Goal: Navigation & Orientation: Find specific page/section

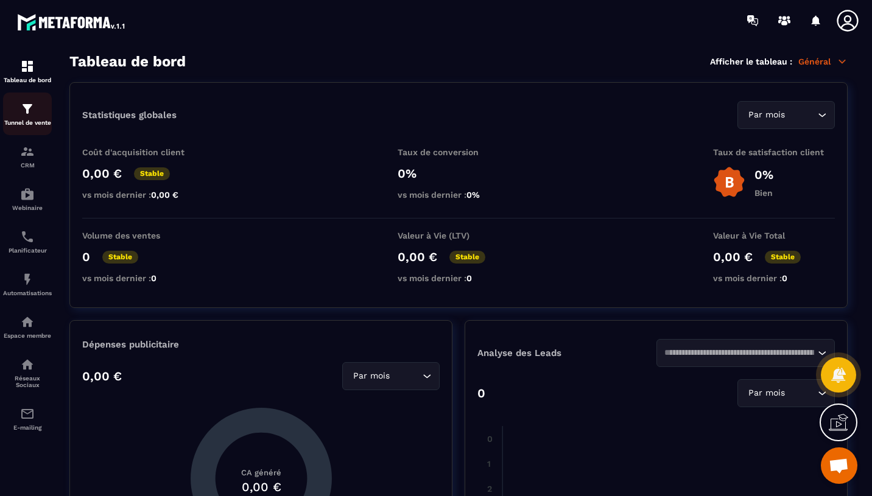
click at [32, 130] on link "Tunnel de vente" at bounding box center [27, 114] width 49 height 43
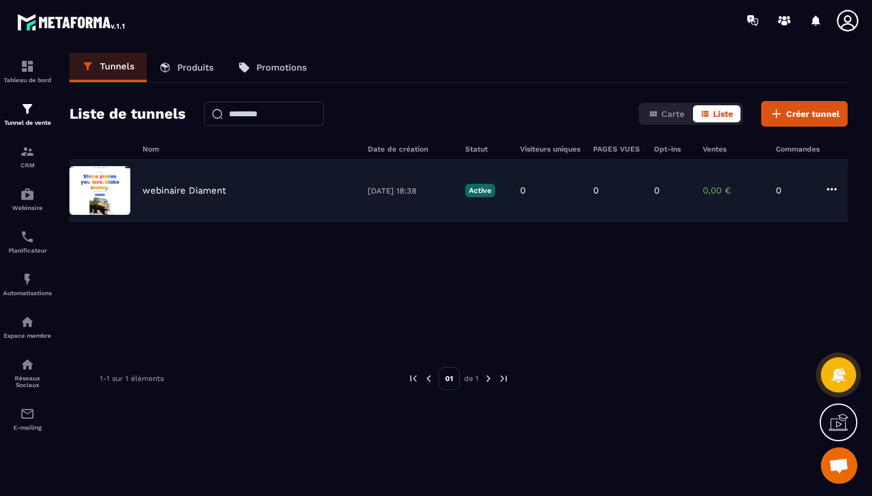
click at [117, 184] on img at bounding box center [99, 190] width 61 height 49
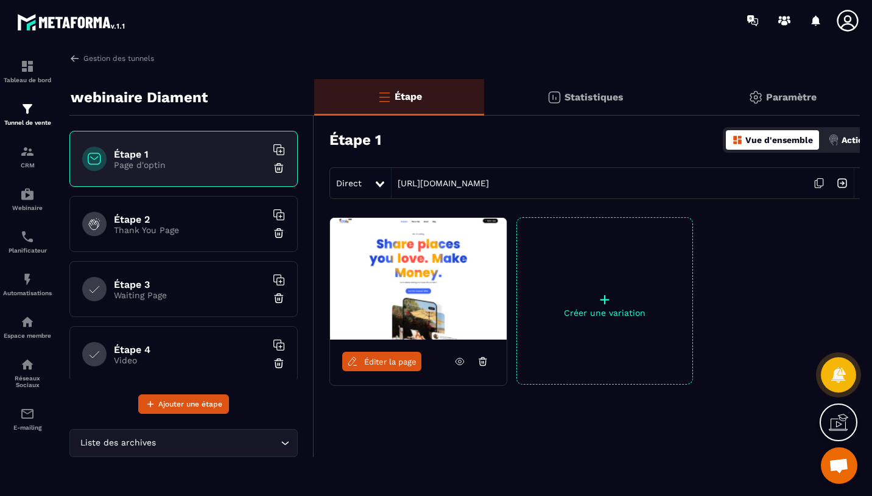
click at [456, 360] on icon at bounding box center [459, 361] width 9 height 7
click at [183, 228] on p "Thank You Page" at bounding box center [190, 230] width 152 height 10
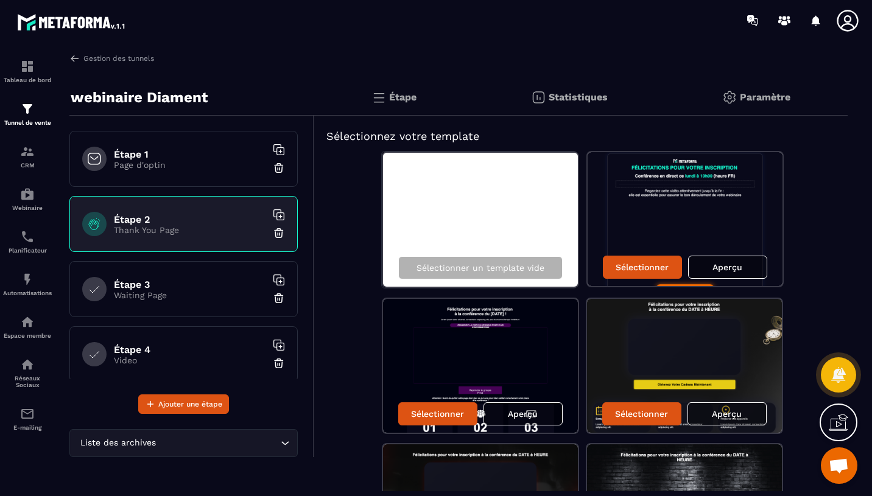
click at [226, 292] on p "Waiting Page" at bounding box center [190, 295] width 152 height 10
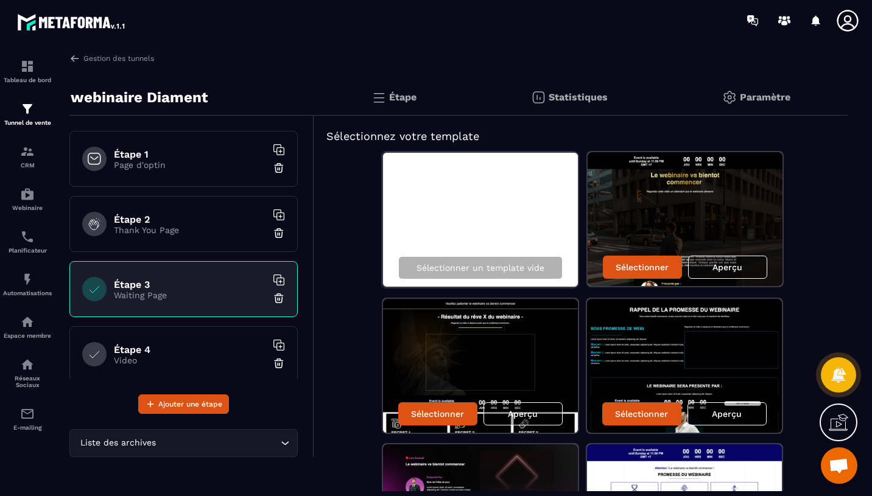
click at [196, 354] on h6 "Étape 4" at bounding box center [190, 350] width 152 height 12
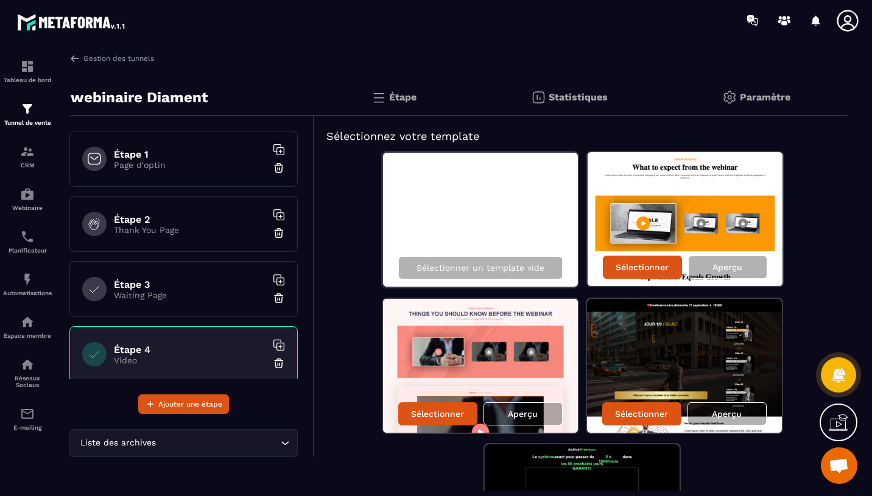
click at [208, 292] on p "Waiting Page" at bounding box center [190, 295] width 152 height 10
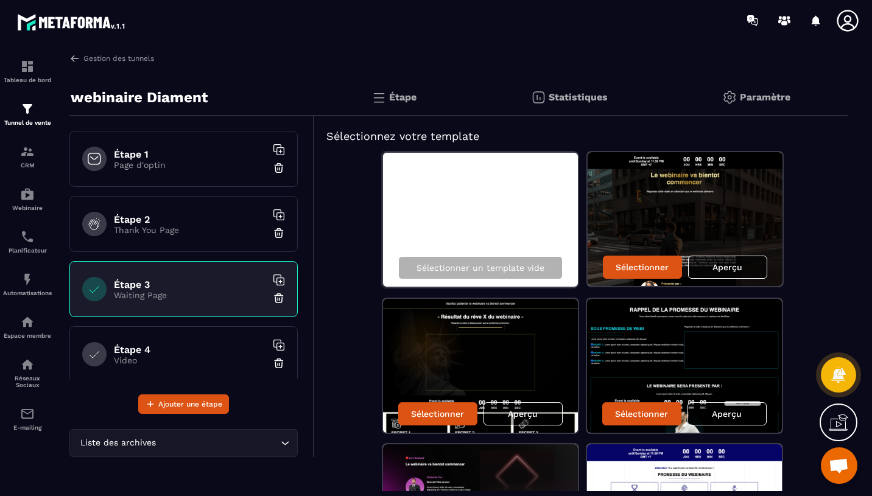
click at [732, 277] on div "Aperçu" at bounding box center [727, 267] width 79 height 23
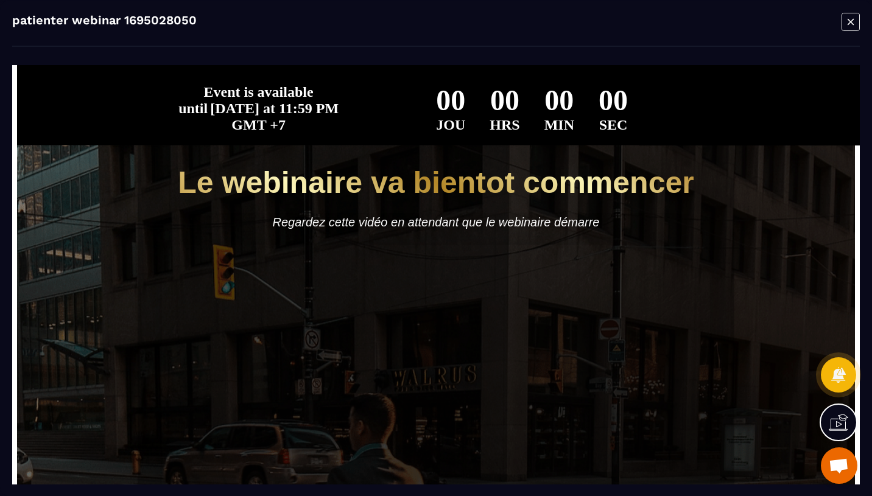
click at [852, 32] on div "Modal window" at bounding box center [850, 22] width 18 height 21
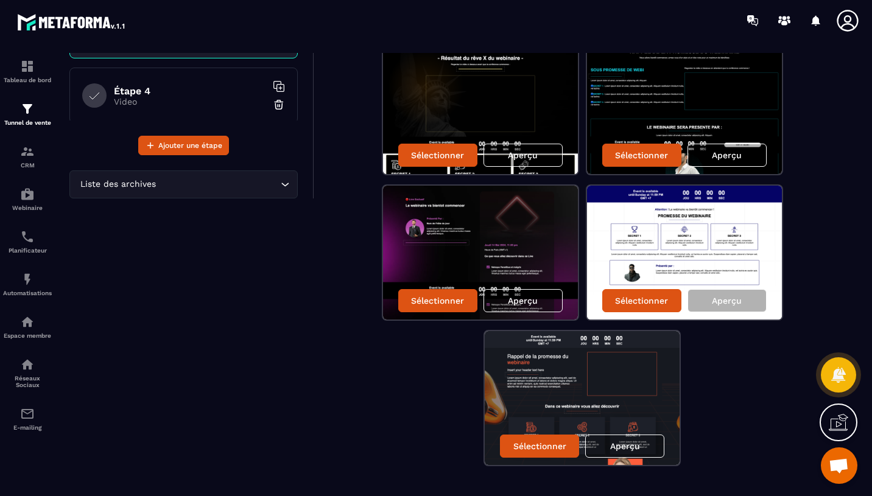
scroll to position [282, 0]
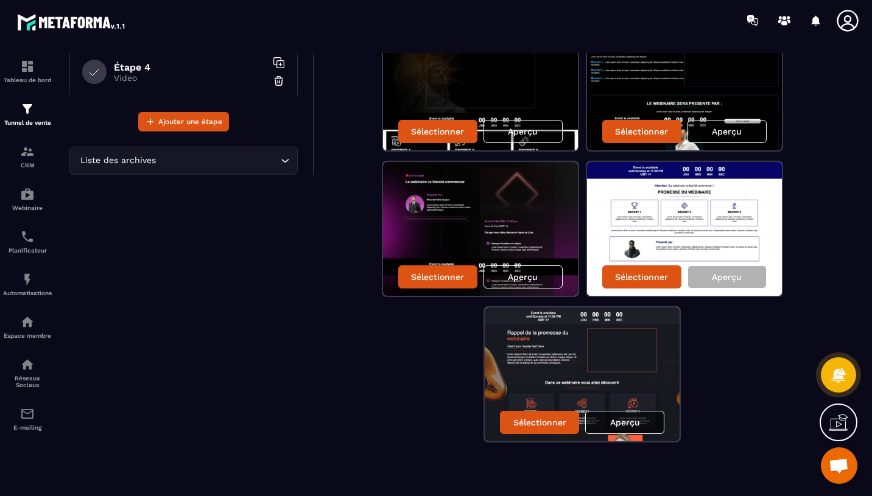
click at [627, 433] on div "Aperçu" at bounding box center [624, 422] width 79 height 23
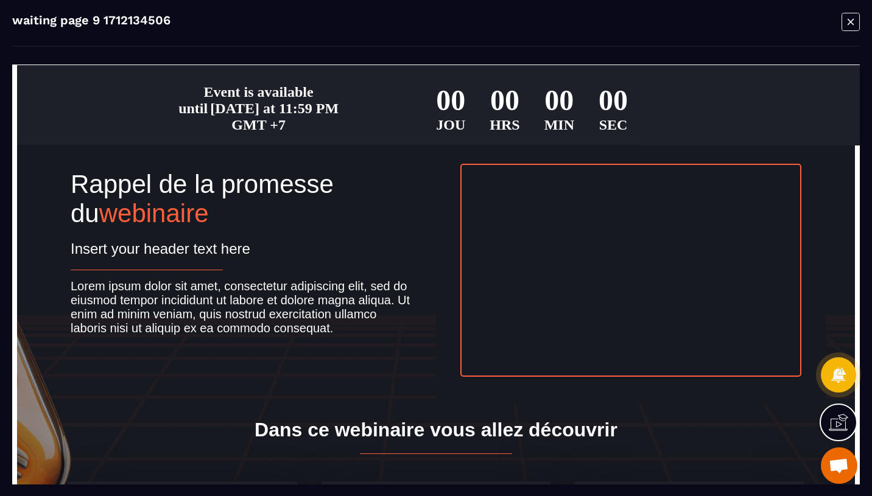
scroll to position [0, 0]
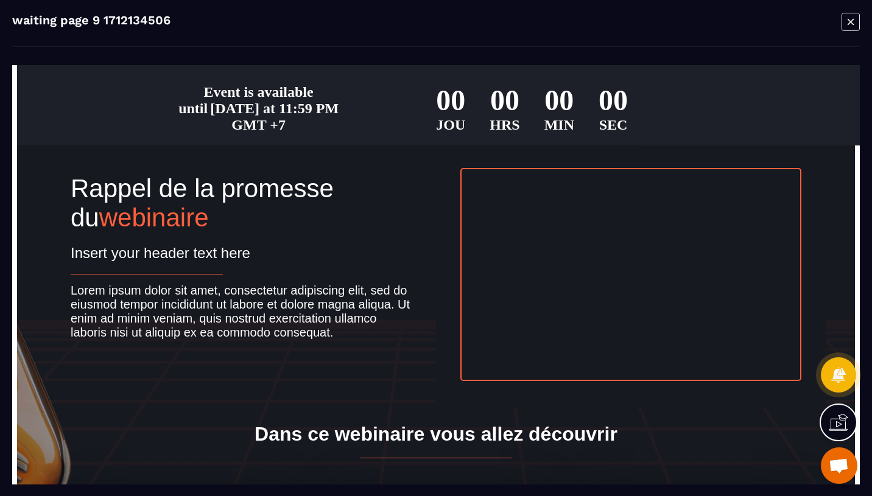
click at [845, 25] on icon "Modal window" at bounding box center [850, 21] width 18 height 19
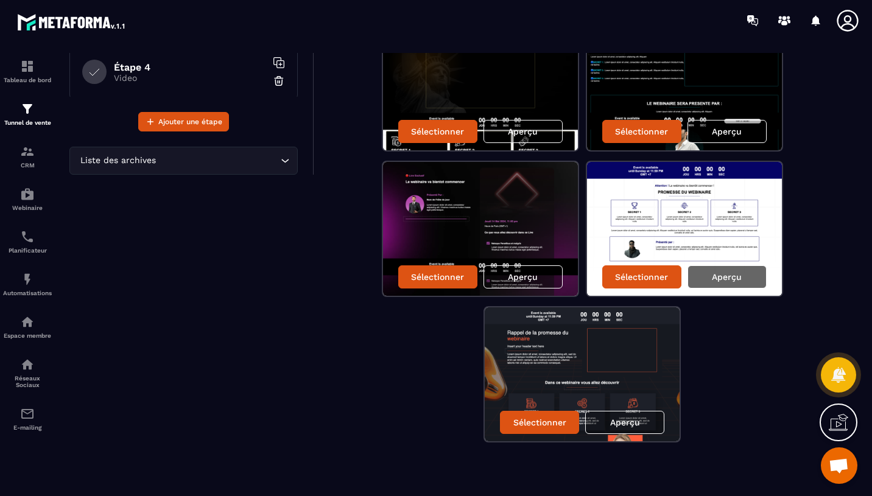
click at [696, 273] on div "Aperçu" at bounding box center [726, 276] width 79 height 23
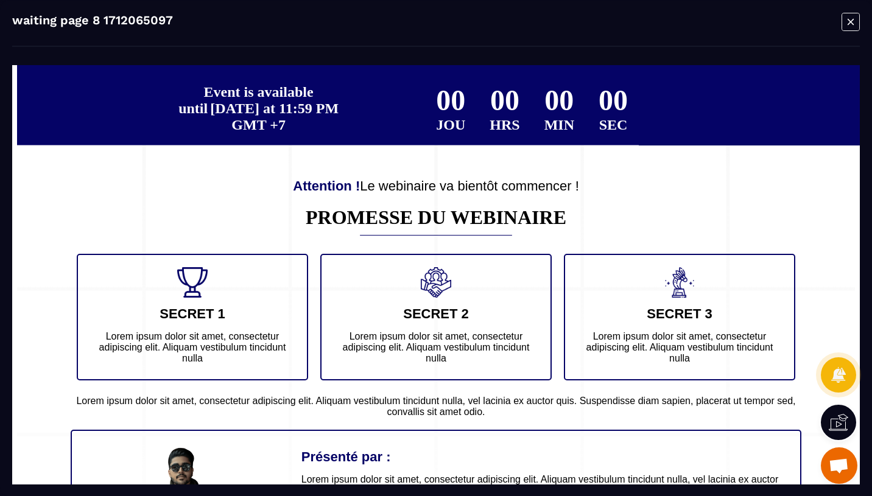
click at [851, 24] on icon "Modal window" at bounding box center [850, 21] width 18 height 19
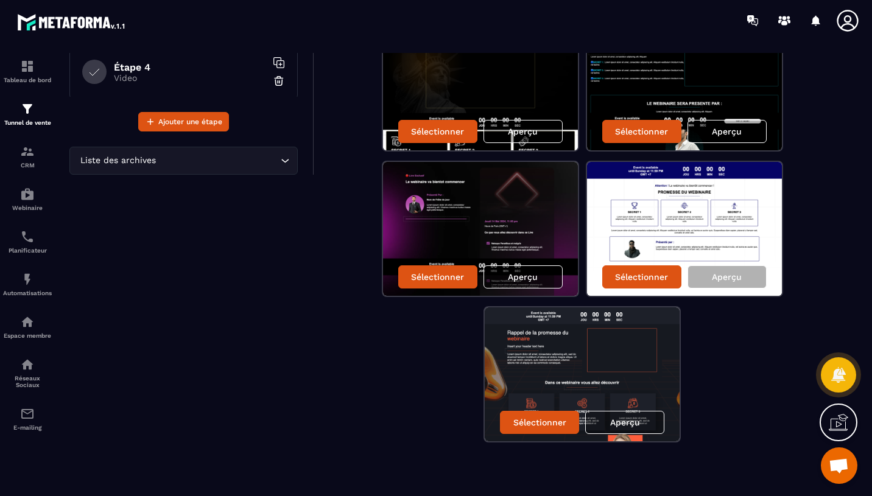
click at [533, 275] on p "Aperçu" at bounding box center [523, 277] width 30 height 10
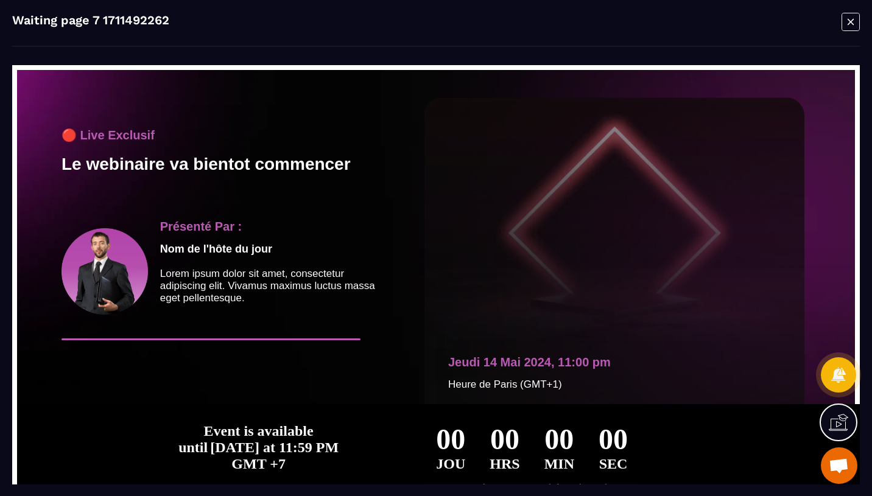
click at [845, 15] on icon "Modal window" at bounding box center [850, 21] width 18 height 19
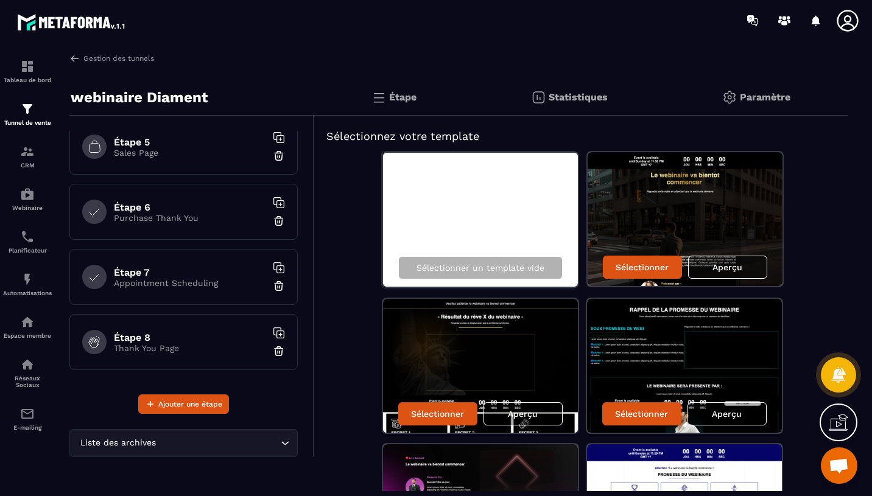
click at [176, 160] on div "Étape 5 Sales Page" at bounding box center [183, 147] width 228 height 56
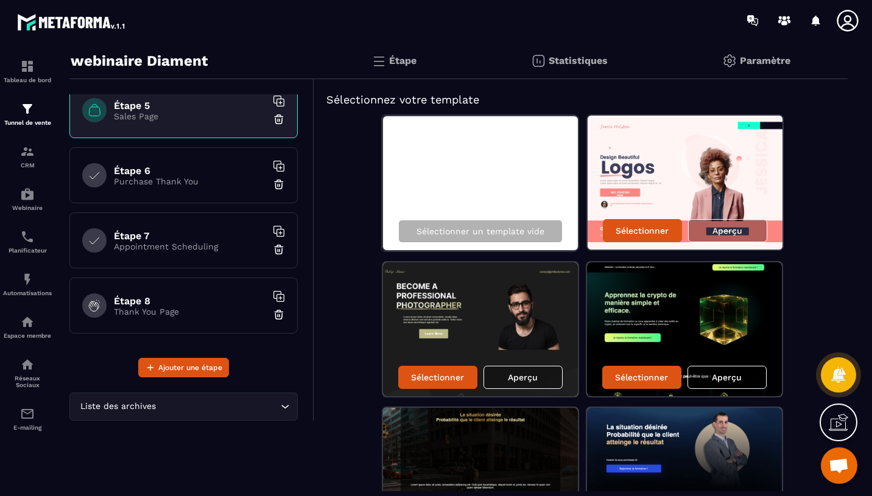
scroll to position [110, 0]
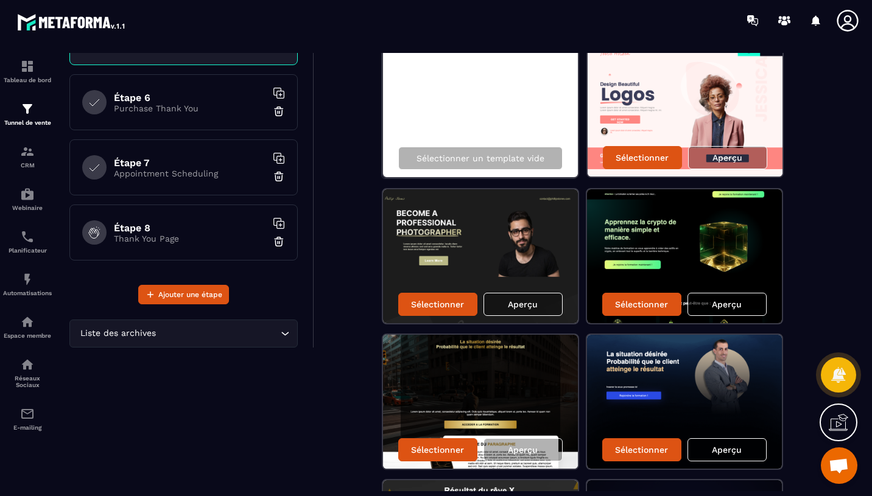
click at [734, 304] on p "Aperçu" at bounding box center [726, 304] width 30 height 10
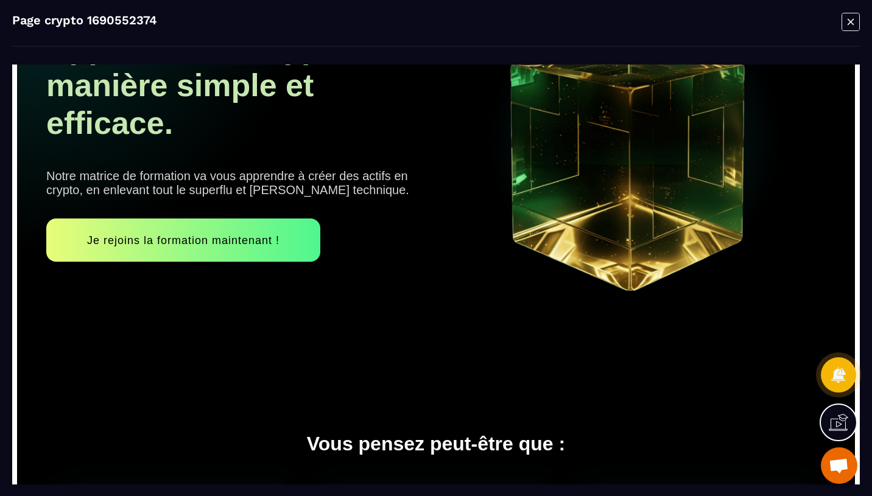
scroll to position [0, 0]
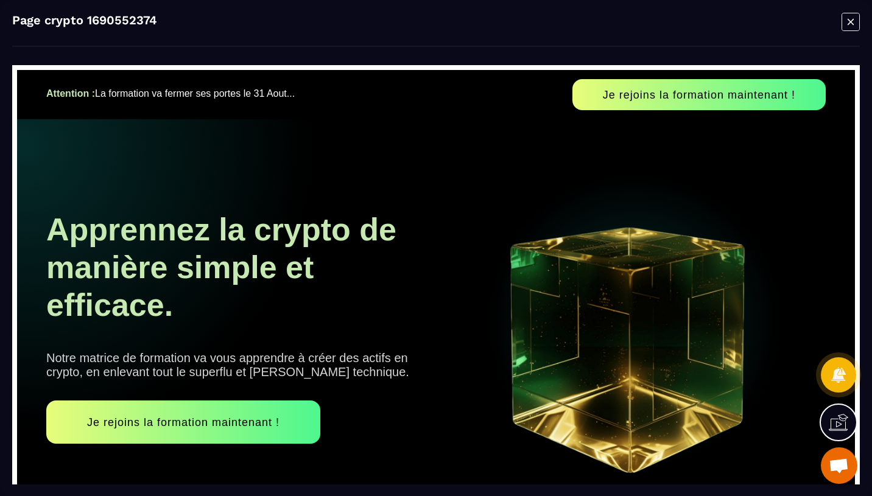
click at [848, 26] on icon "Modal window" at bounding box center [850, 21] width 18 height 19
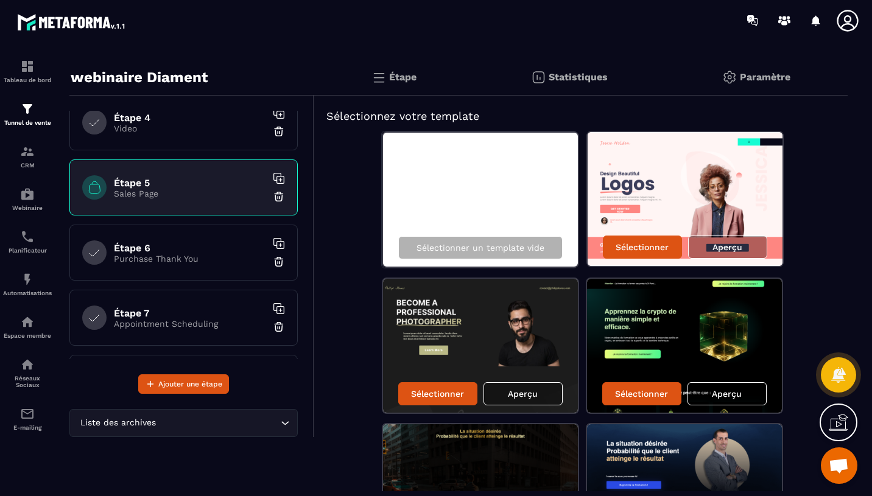
scroll to position [19, 0]
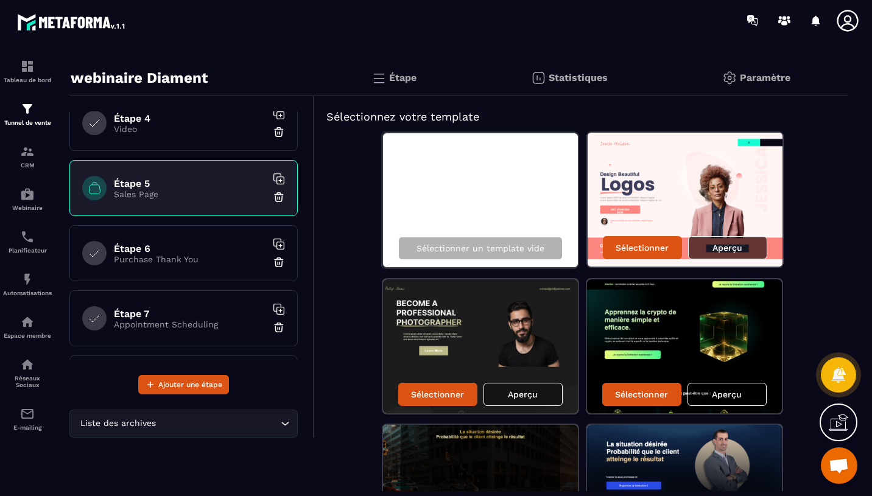
click at [719, 246] on p "Aperçu" at bounding box center [727, 248] width 30 height 10
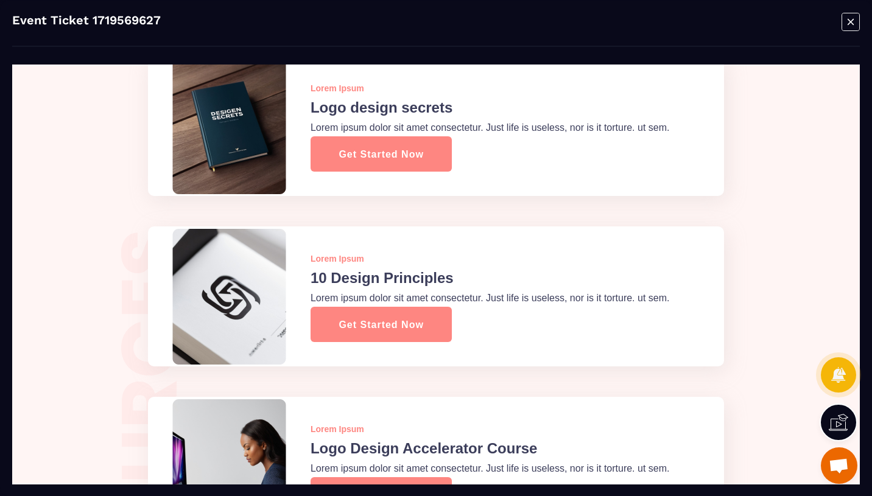
scroll to position [3125, 0]
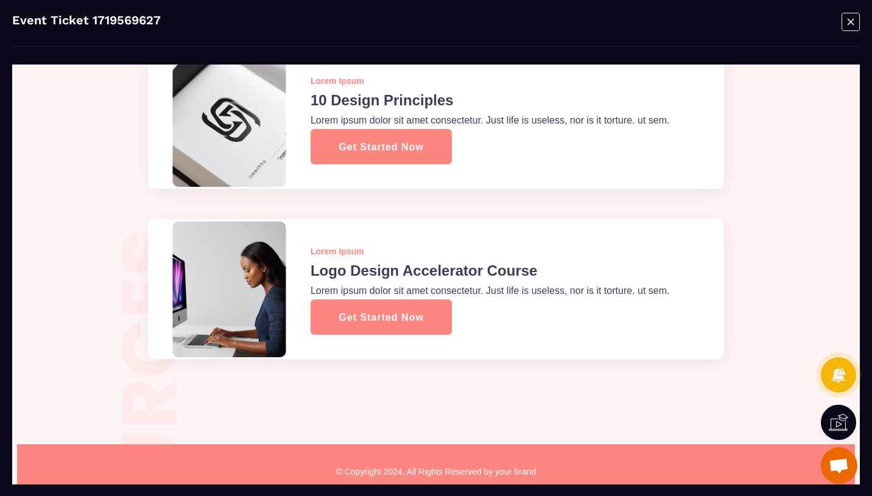
click at [851, 28] on icon "Modal window" at bounding box center [850, 21] width 18 height 19
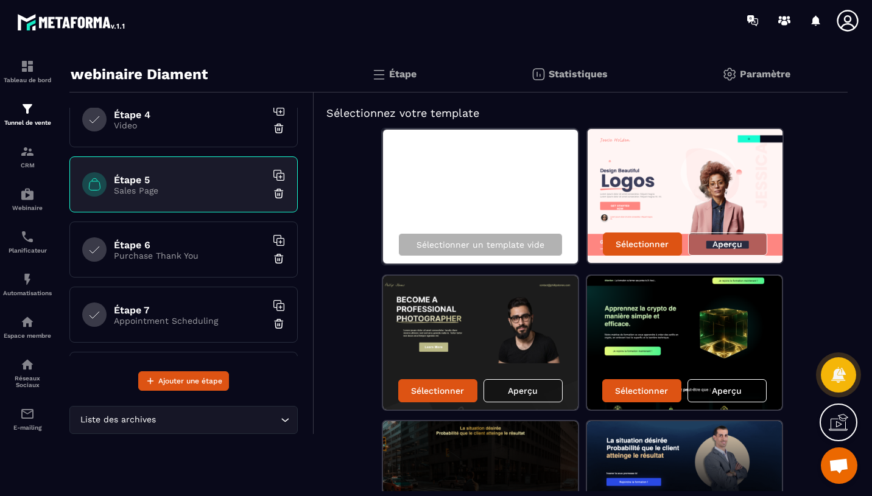
scroll to position [87, 0]
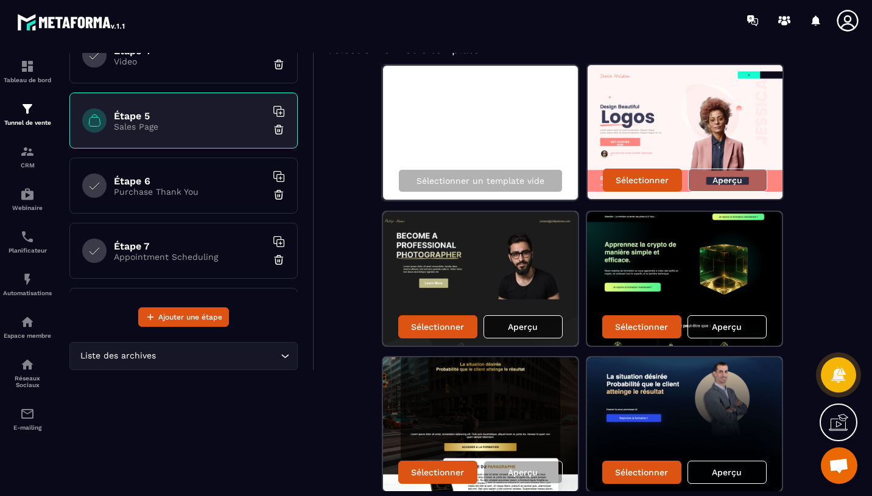
click at [534, 332] on div "Aperçu" at bounding box center [522, 326] width 79 height 23
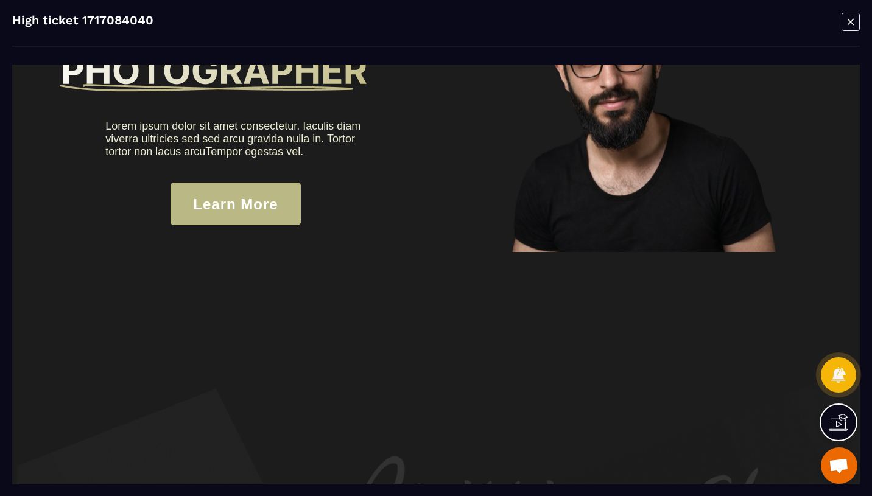
scroll to position [0, 0]
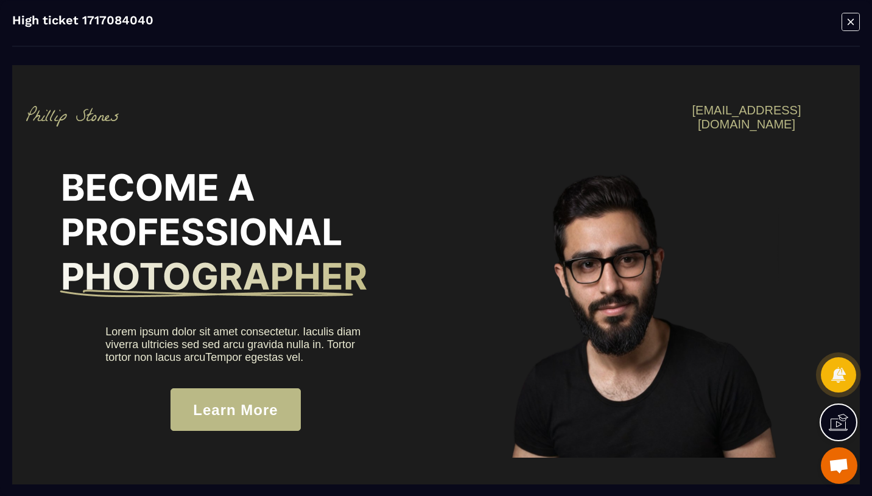
click at [845, 14] on icon "Modal window" at bounding box center [850, 21] width 18 height 19
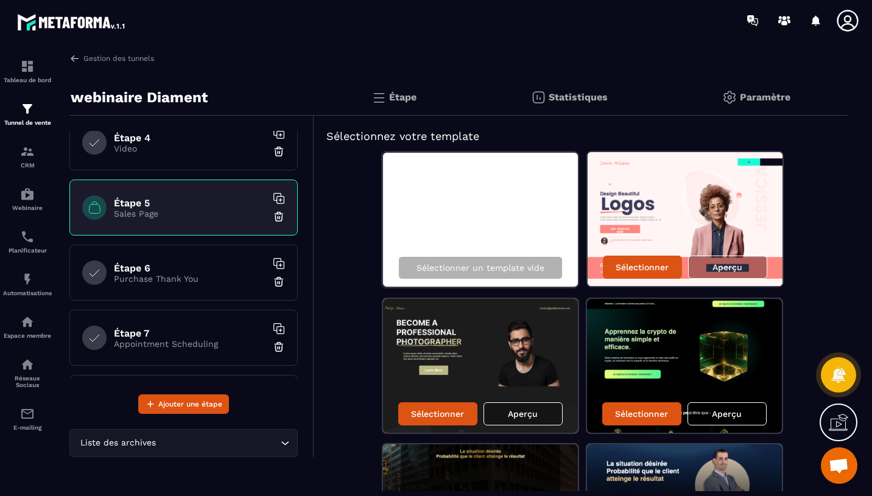
click at [231, 271] on h6 "Étape 6" at bounding box center [190, 268] width 152 height 12
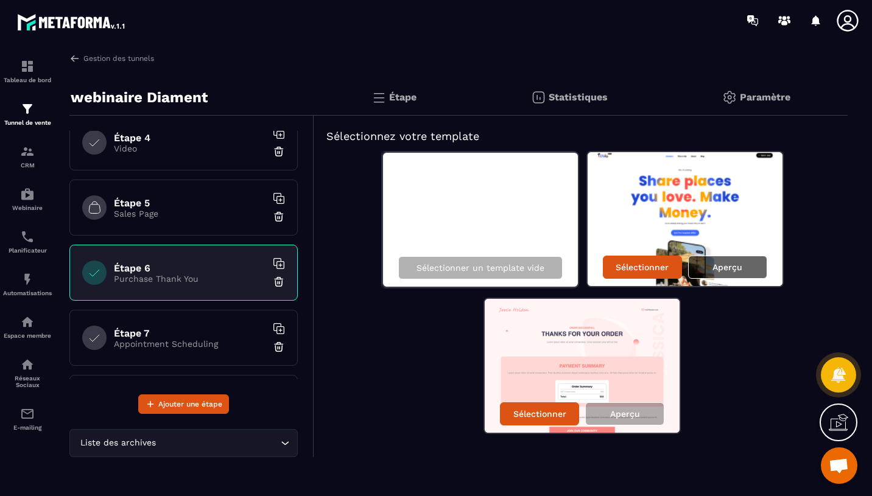
click at [738, 266] on p "Aperçu" at bounding box center [727, 267] width 30 height 10
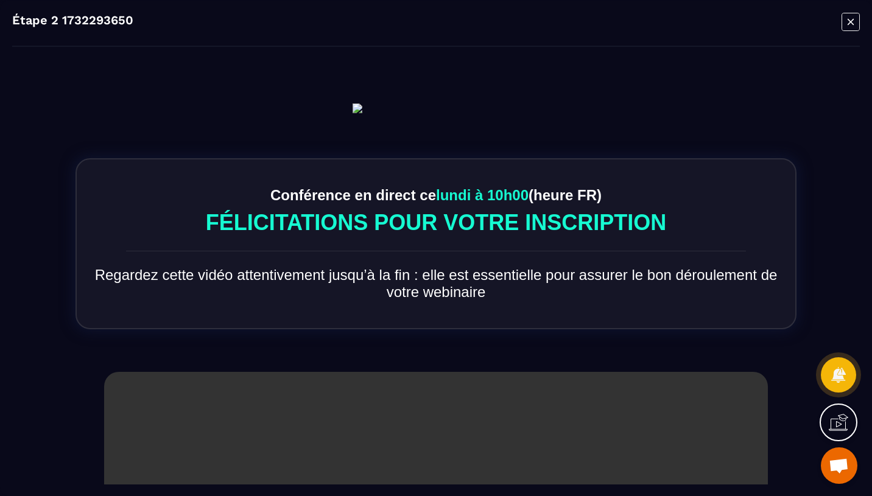
click at [845, 26] on icon "Modal window" at bounding box center [850, 21] width 18 height 19
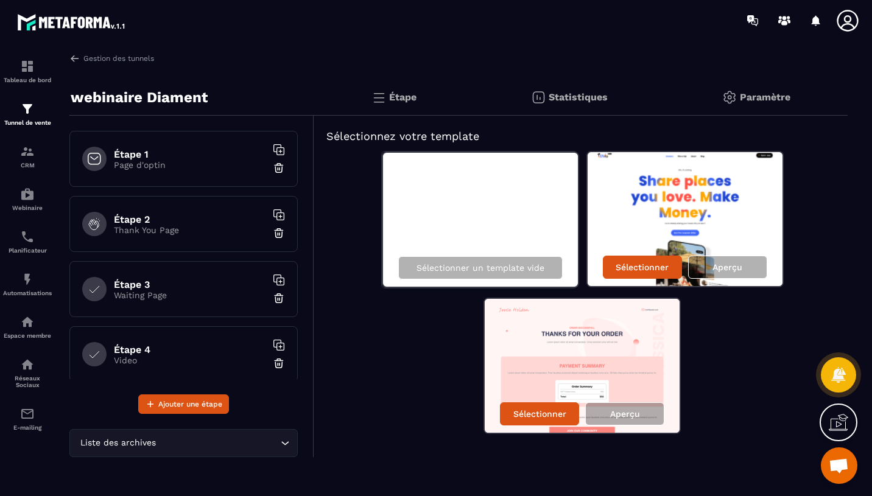
click at [385, 102] on img at bounding box center [378, 97] width 15 height 15
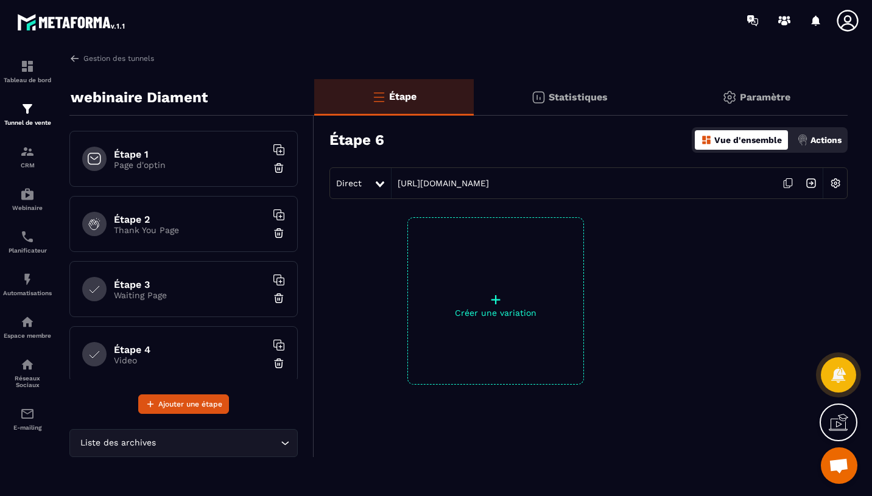
click at [665, 93] on div "Statistiques" at bounding box center [756, 97] width 183 height 37
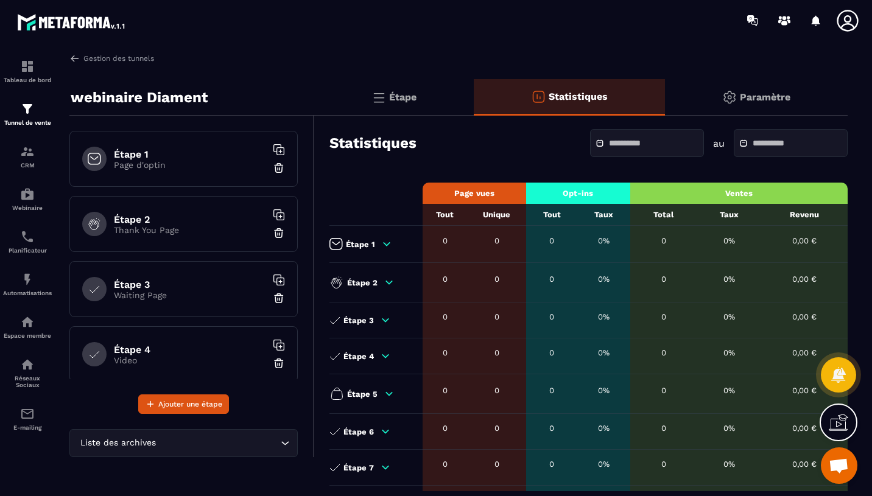
click at [744, 94] on p "Paramètre" at bounding box center [764, 97] width 51 height 12
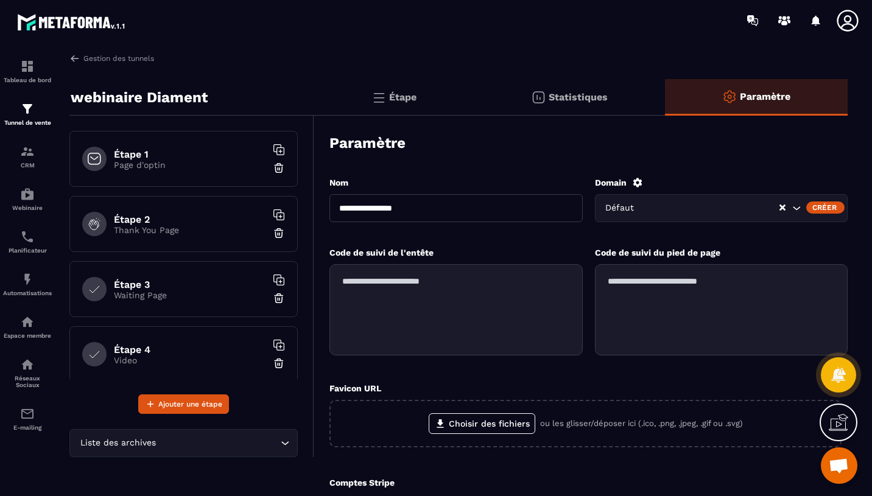
click at [436, 207] on input "**********" at bounding box center [455, 208] width 253 height 28
click at [478, 164] on div "Paramètre" at bounding box center [588, 143] width 518 height 43
click at [18, 397] on link "Réseaux Sociaux" at bounding box center [27, 372] width 49 height 49
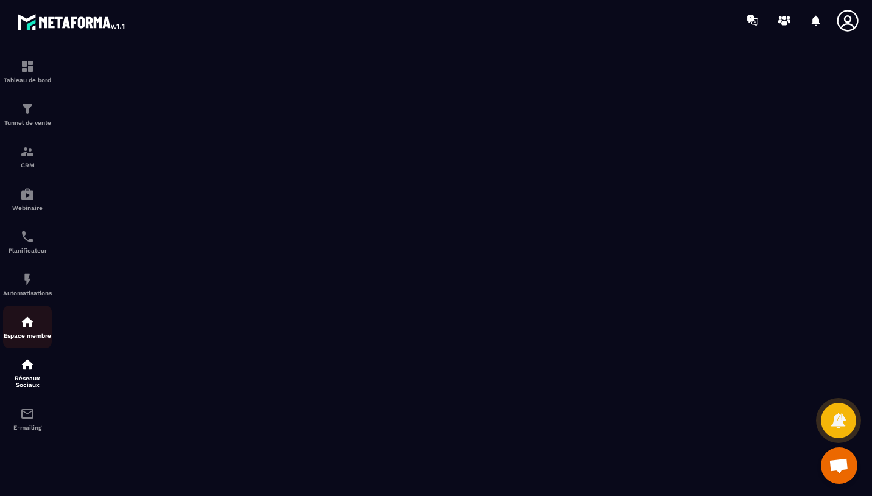
click at [6, 339] on p "Espace membre" at bounding box center [27, 335] width 49 height 7
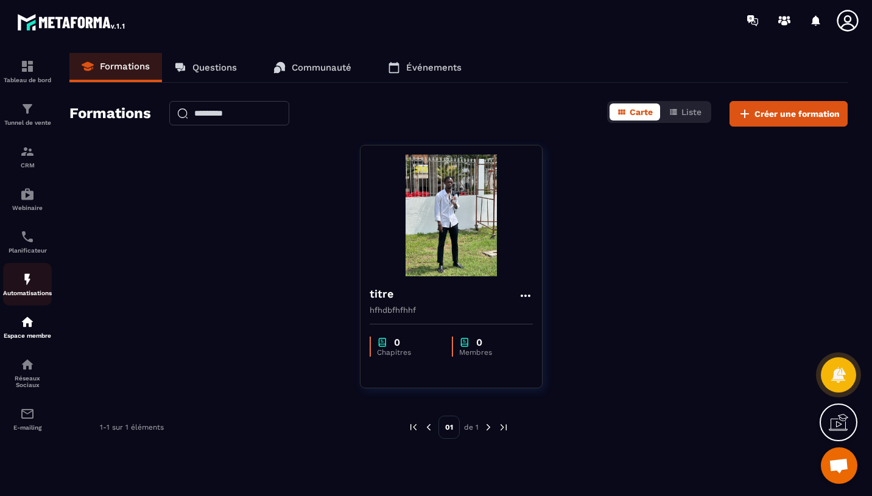
click at [32, 290] on div "Automatisations" at bounding box center [27, 284] width 49 height 24
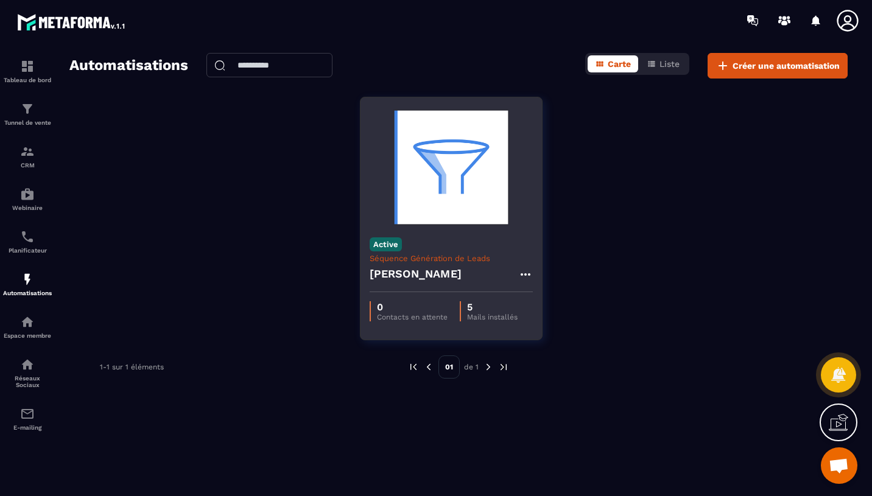
click at [450, 254] on p "Séquence Génération de Leads" at bounding box center [450, 258] width 163 height 9
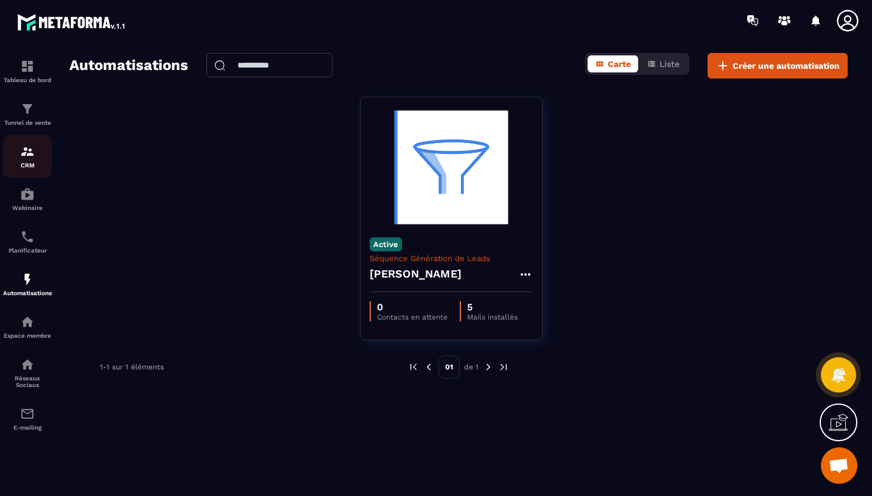
click at [20, 167] on p "CRM" at bounding box center [27, 165] width 49 height 7
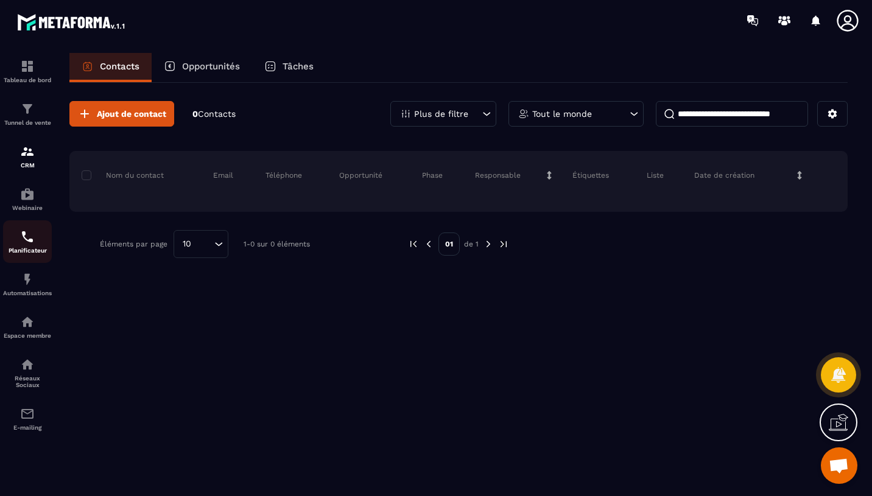
click at [34, 250] on p "Planificateur" at bounding box center [27, 250] width 49 height 7
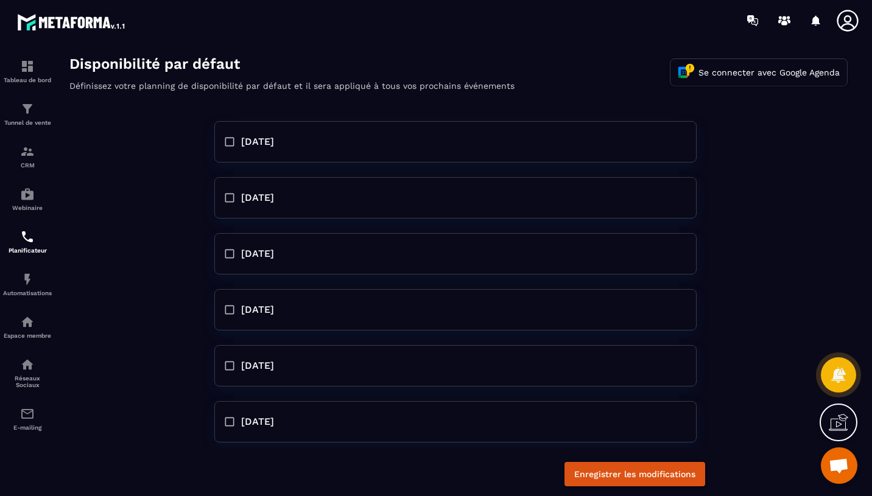
click at [257, 142] on span "[DATE]" at bounding box center [257, 142] width 33 height 15
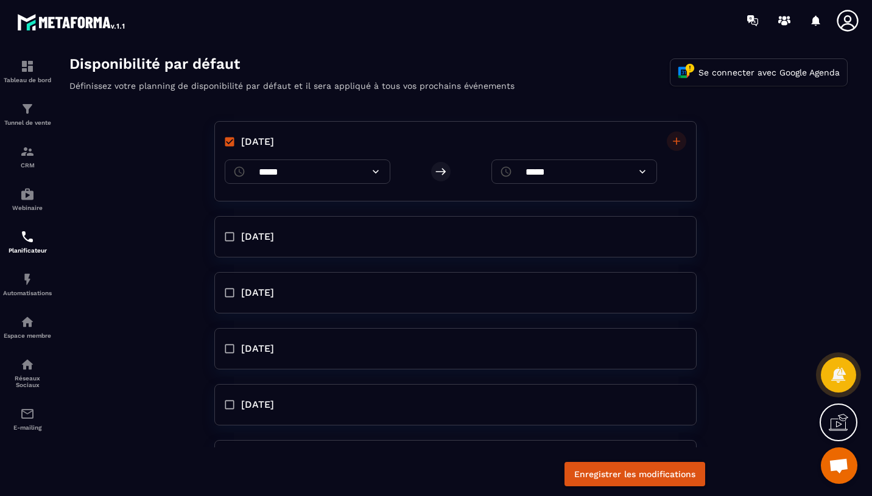
click at [270, 148] on span "[DATE]" at bounding box center [257, 142] width 33 height 15
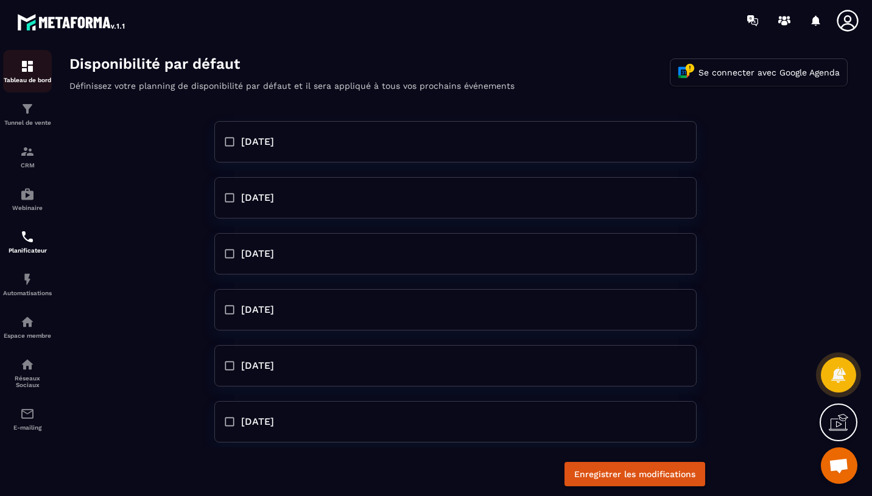
click at [38, 77] on p "Tableau de bord" at bounding box center [27, 80] width 49 height 7
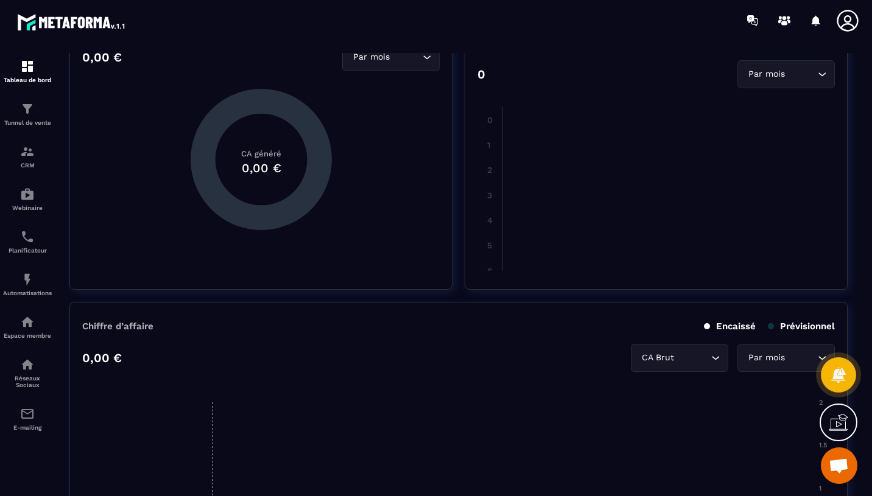
scroll to position [103, 0]
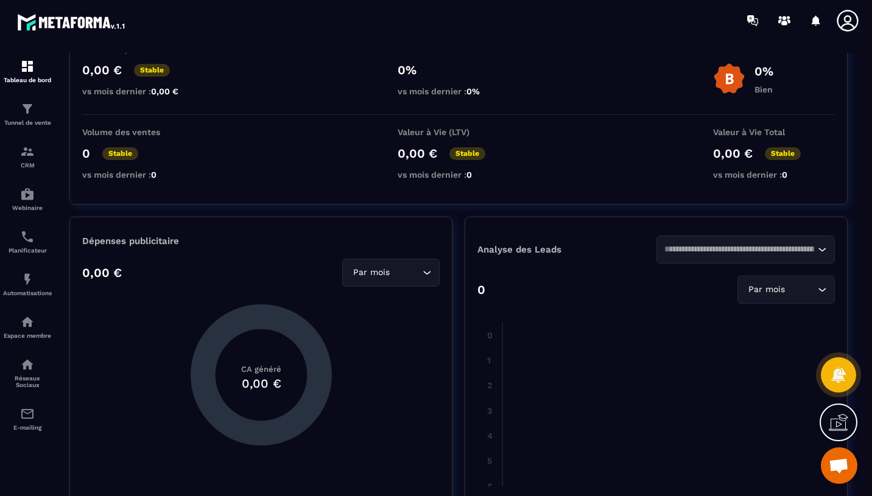
click at [845, 18] on icon at bounding box center [847, 21] width 24 height 24
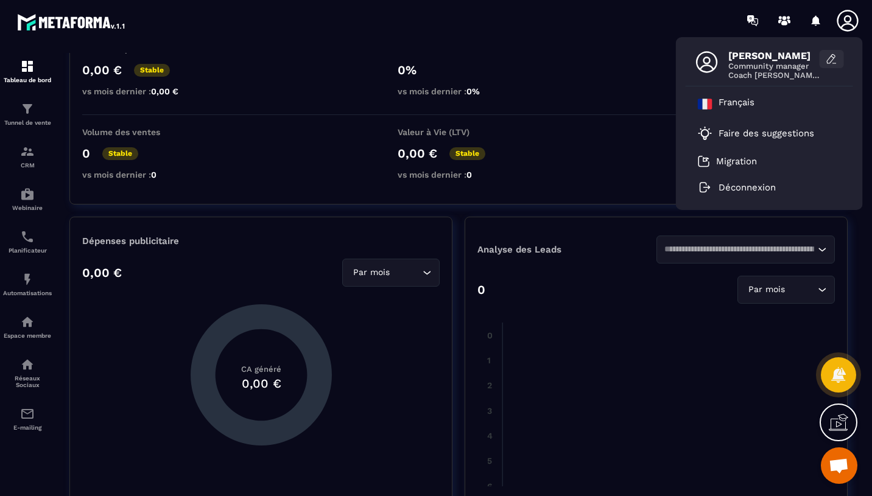
click at [828, 57] on icon at bounding box center [831, 59] width 12 height 12
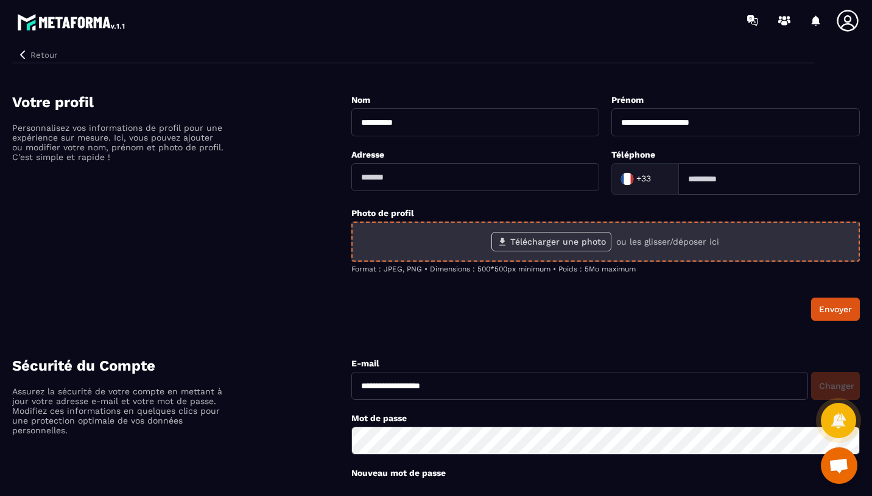
click at [517, 234] on label "Télécharger une photo" at bounding box center [551, 241] width 120 height 19
click at [0, 0] on input "Télécharger une photo" at bounding box center [0, 0] width 0 height 0
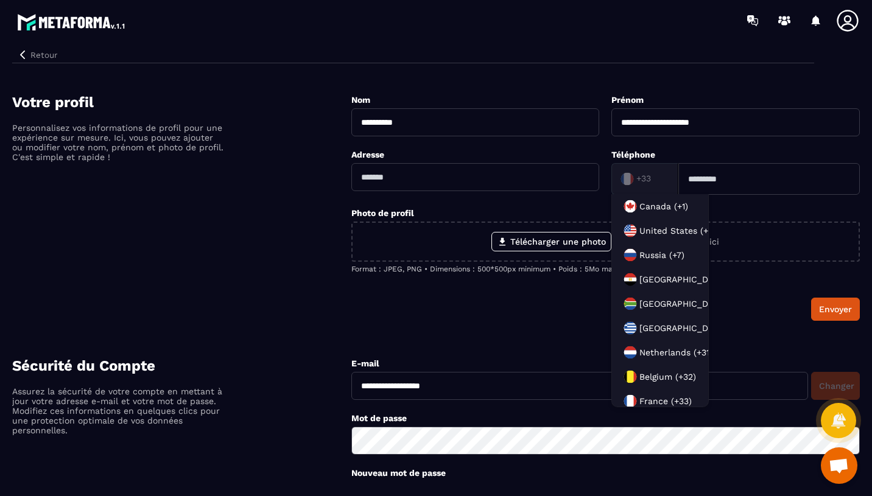
click at [665, 181] on input "Search for option" at bounding box center [641, 179] width 47 height 18
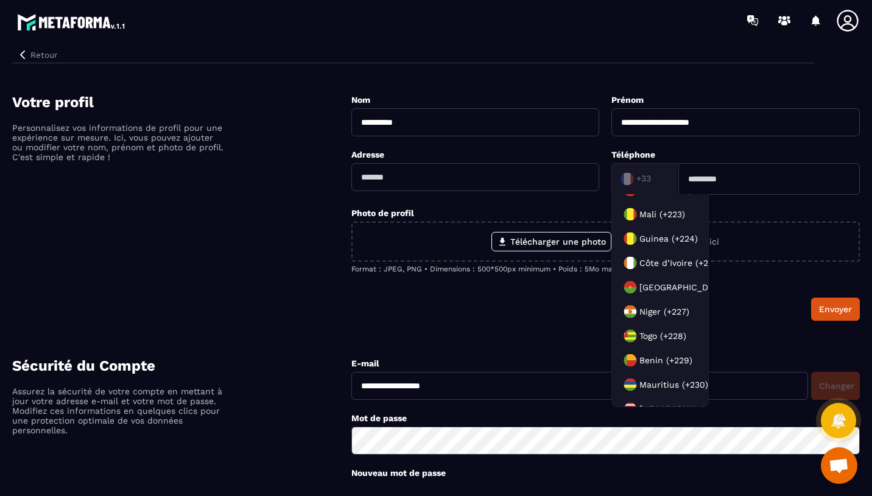
scroll to position [1498, 0]
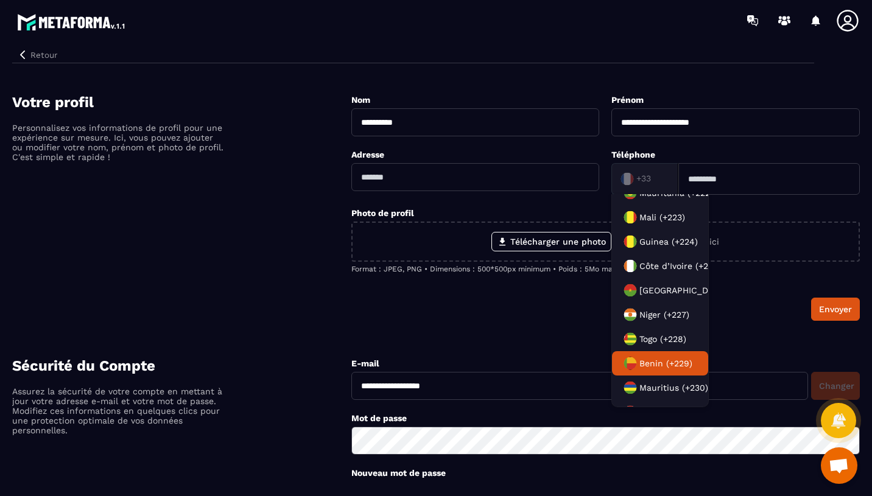
click at [660, 359] on span "Benin (+229)" at bounding box center [665, 363] width 53 height 12
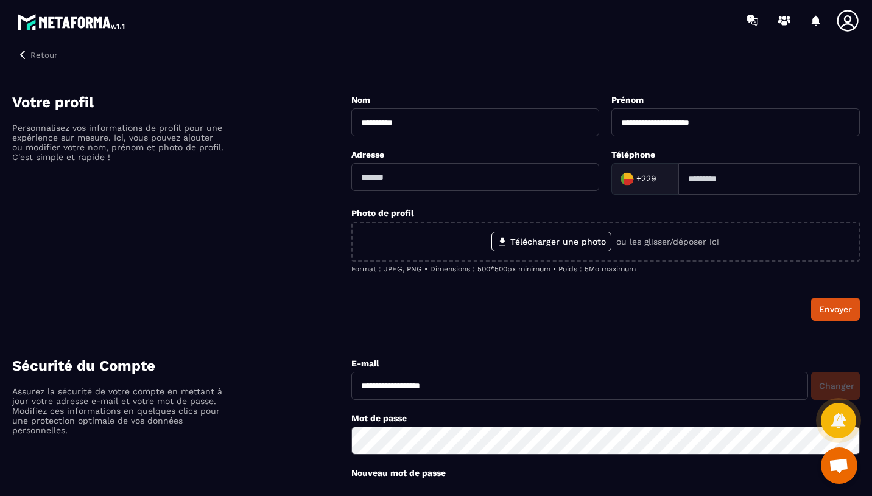
click at [695, 183] on input at bounding box center [768, 179] width 181 height 32
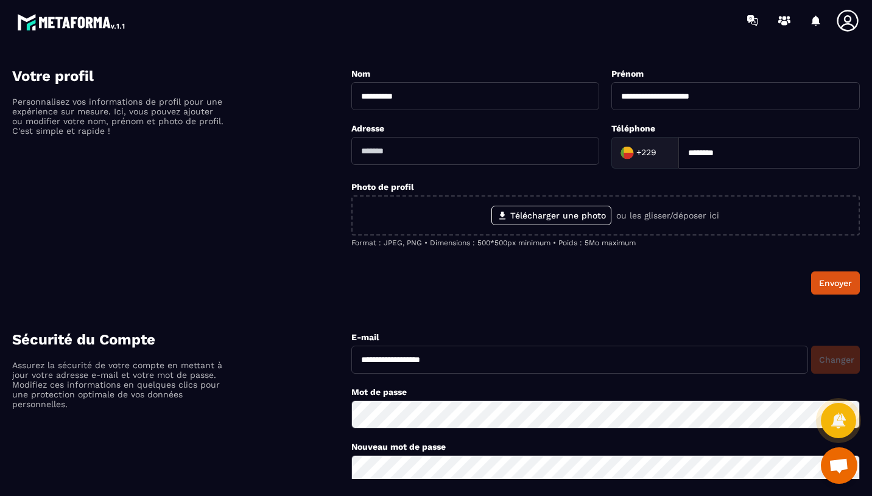
scroll to position [0, 0]
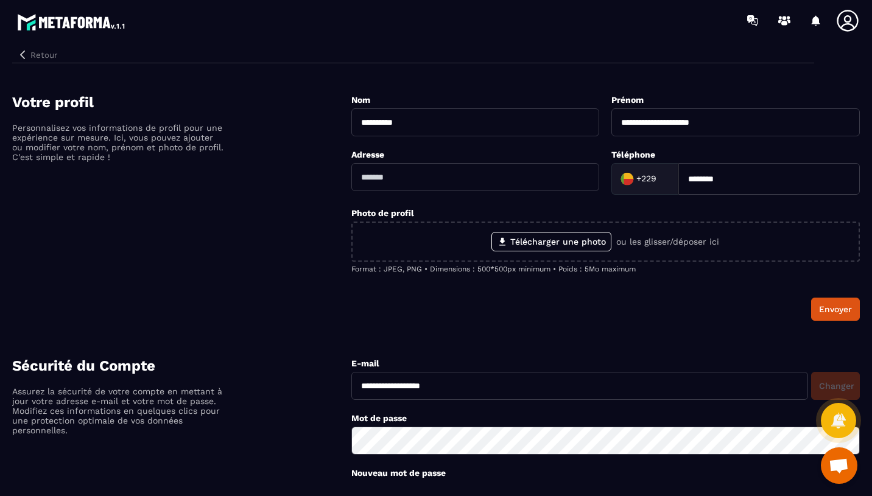
type input "********"
click at [37, 57] on button "Retour" at bounding box center [37, 55] width 50 height 16
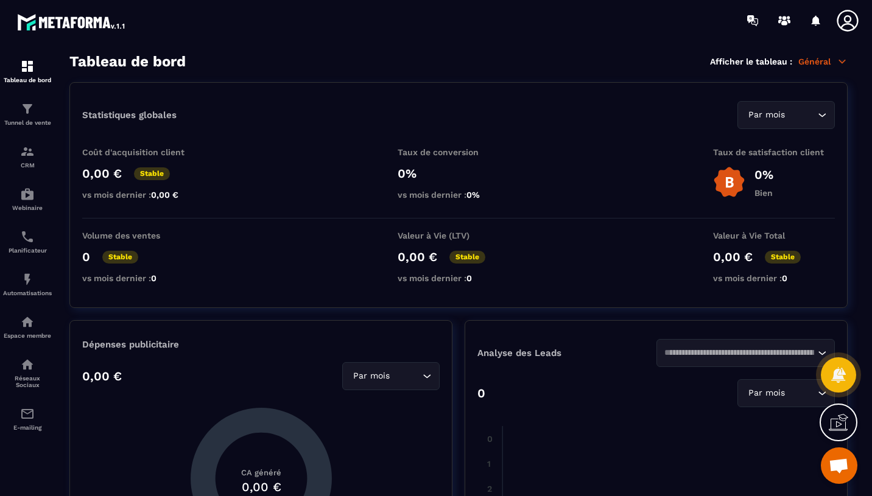
click at [719, 184] on img at bounding box center [729, 182] width 32 height 32
click at [723, 183] on img at bounding box center [729, 182] width 32 height 32
click at [729, 181] on img at bounding box center [729, 182] width 32 height 32
click at [811, 61] on p "Général" at bounding box center [822, 61] width 49 height 11
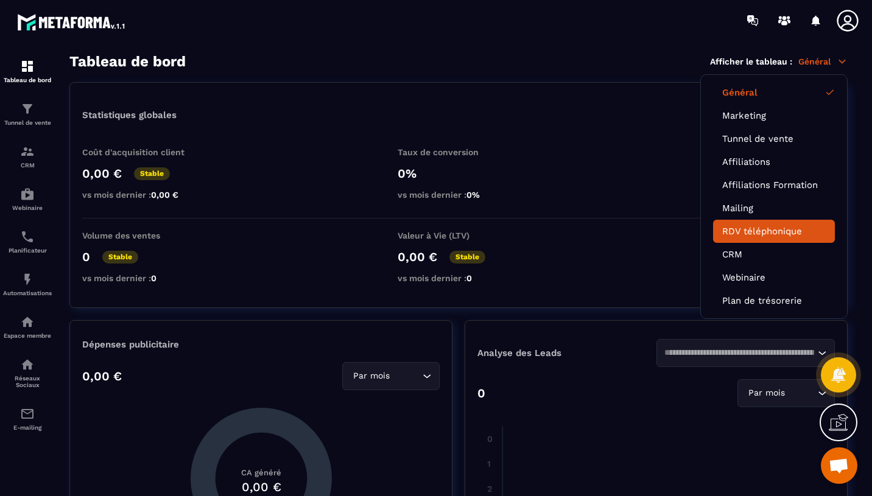
click at [777, 232] on link "RDV téléphonique" at bounding box center [773, 231] width 103 height 11
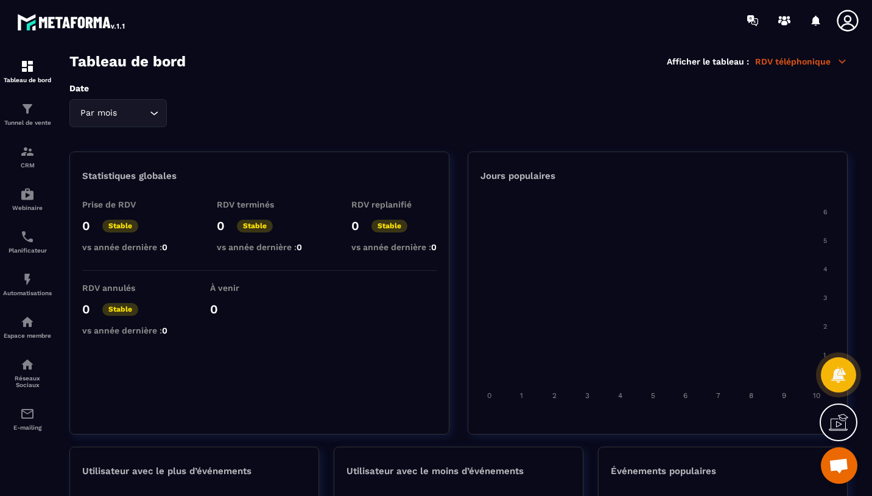
click at [802, 65] on p "RDV téléphonique" at bounding box center [801, 61] width 93 height 11
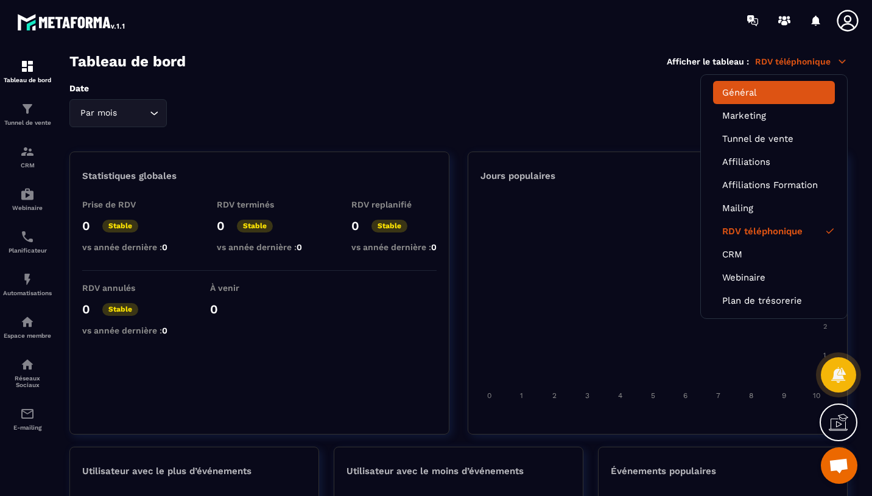
click at [770, 88] on link "Général" at bounding box center [773, 92] width 103 height 11
